Goal: Information Seeking & Learning: Understand process/instructions

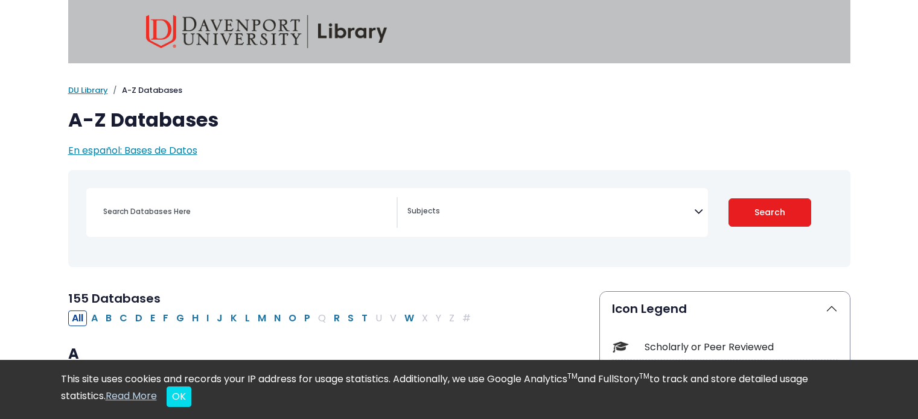
scroll to position [60, 0]
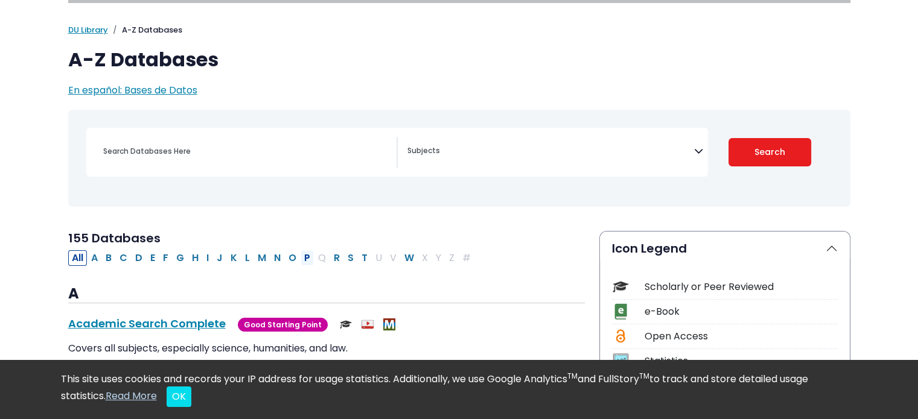
click at [300, 253] on button "P" at bounding box center [306, 258] width 13 height 16
select select "Database Subject Filter"
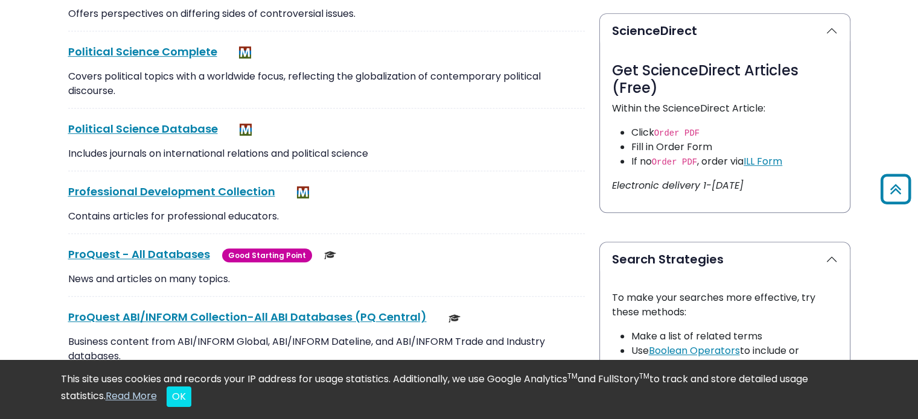
scroll to position [724, 0]
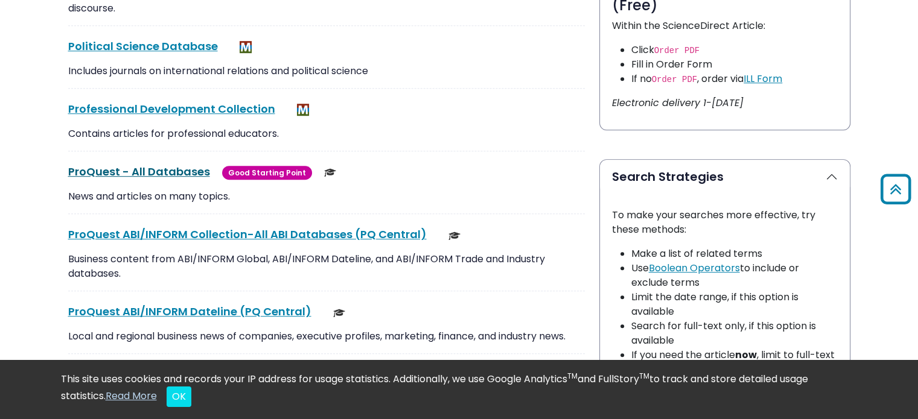
click at [186, 169] on link "ProQuest - All Databases This link opens in a new window" at bounding box center [139, 171] width 142 height 15
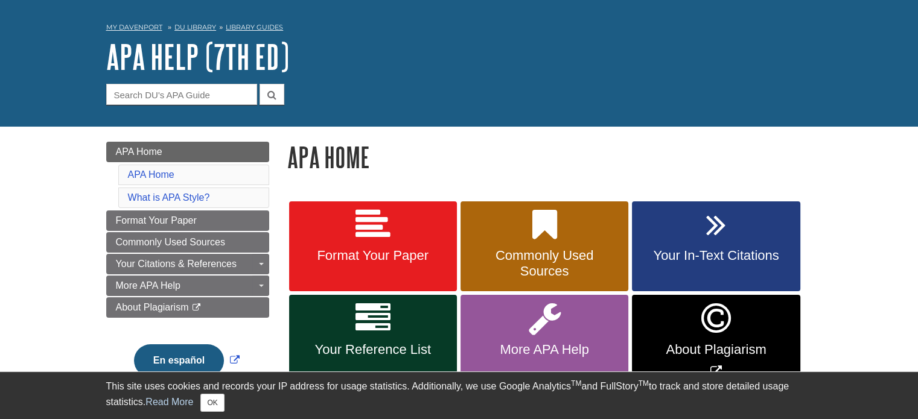
scroll to position [60, 0]
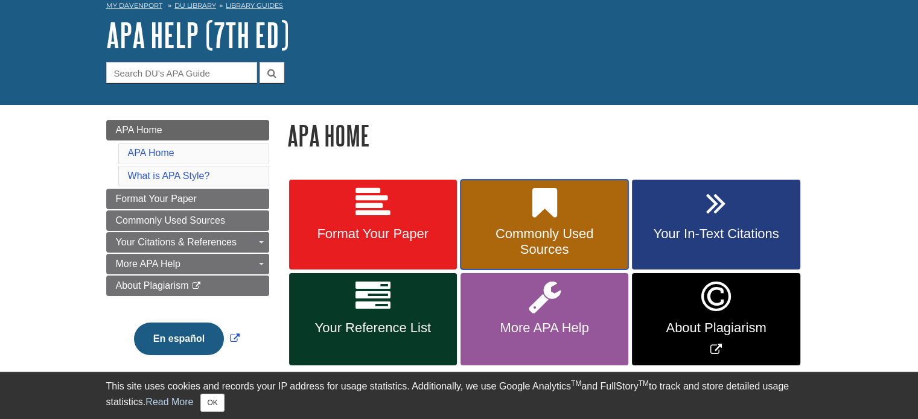
click at [577, 243] on span "Commonly Used Sources" at bounding box center [544, 241] width 150 height 31
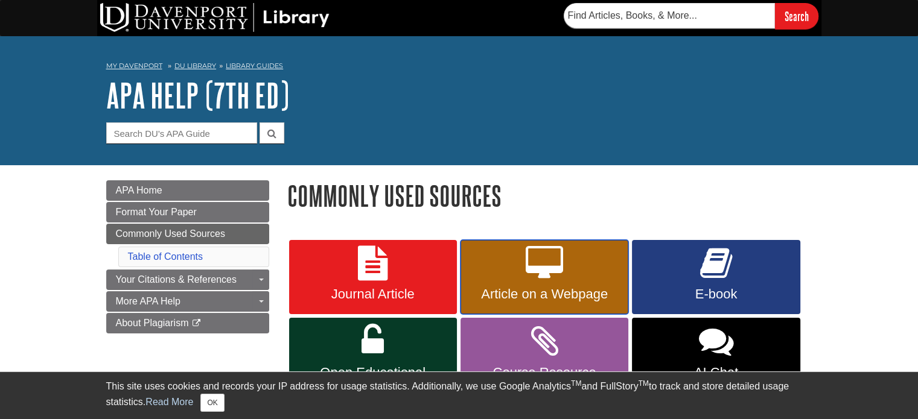
click at [576, 244] on link "Article on a Webpage" at bounding box center [544, 277] width 168 height 75
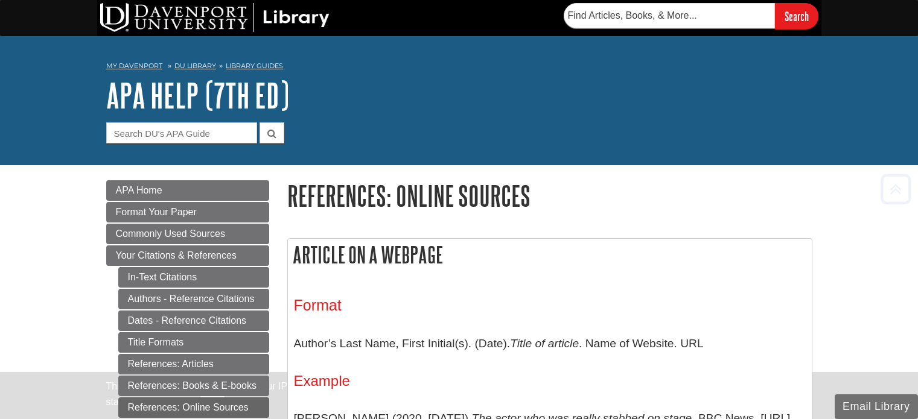
scroll to position [239, 0]
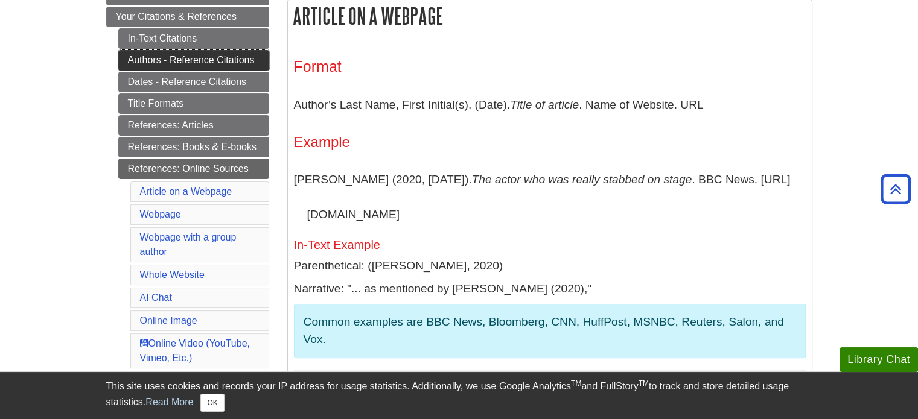
click at [238, 60] on link "Authors - Reference Citations" at bounding box center [193, 60] width 151 height 21
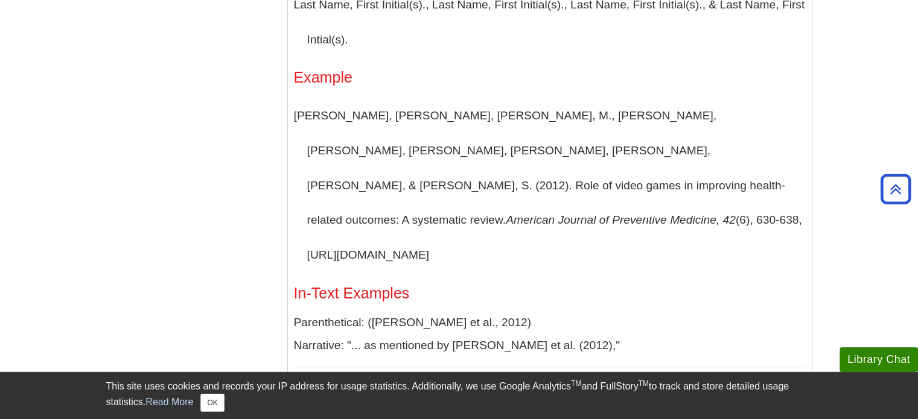
scroll to position [1206, 0]
